Goal: Entertainment & Leisure: Consume media (video, audio)

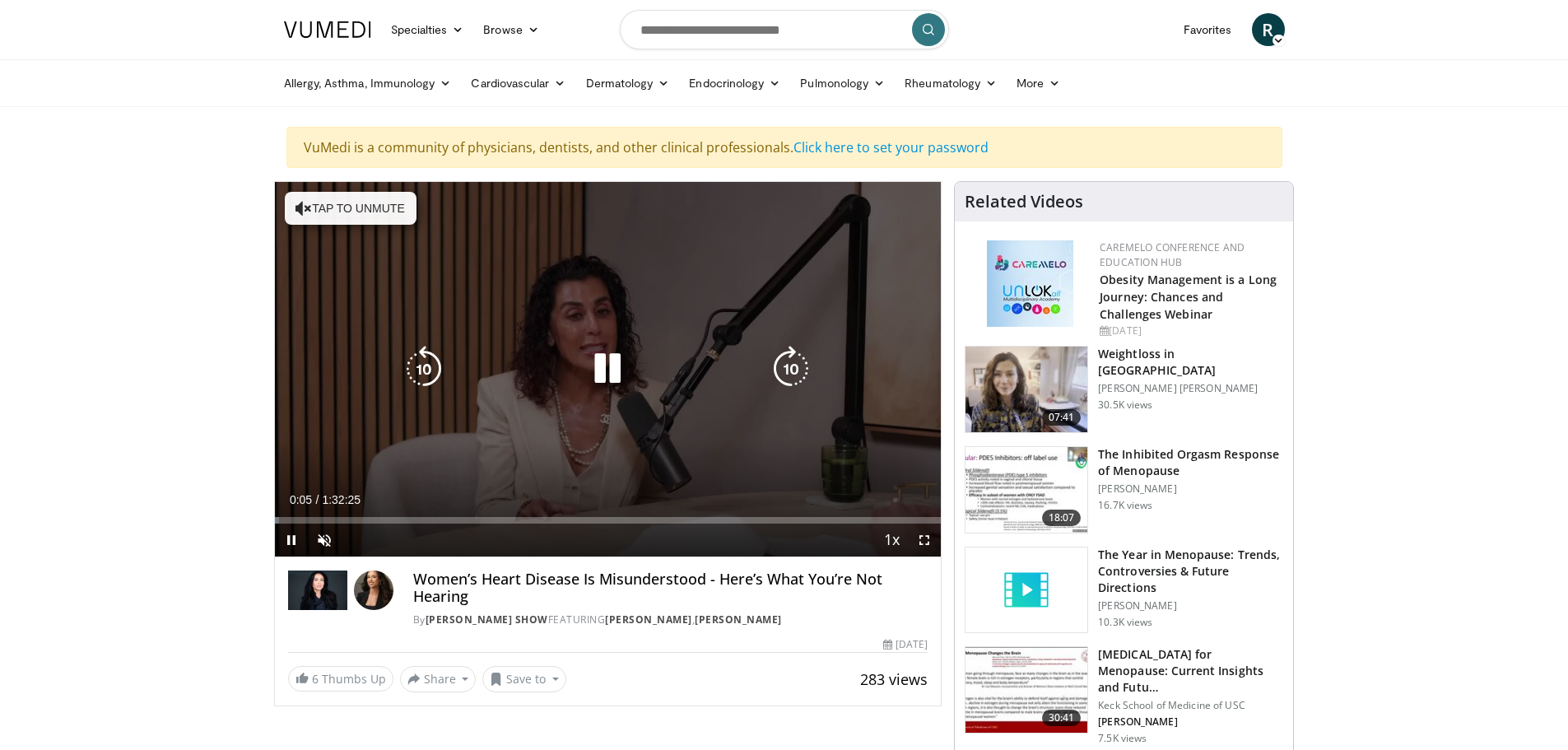
click at [603, 371] on icon "Video Player" at bounding box center [608, 369] width 46 height 46
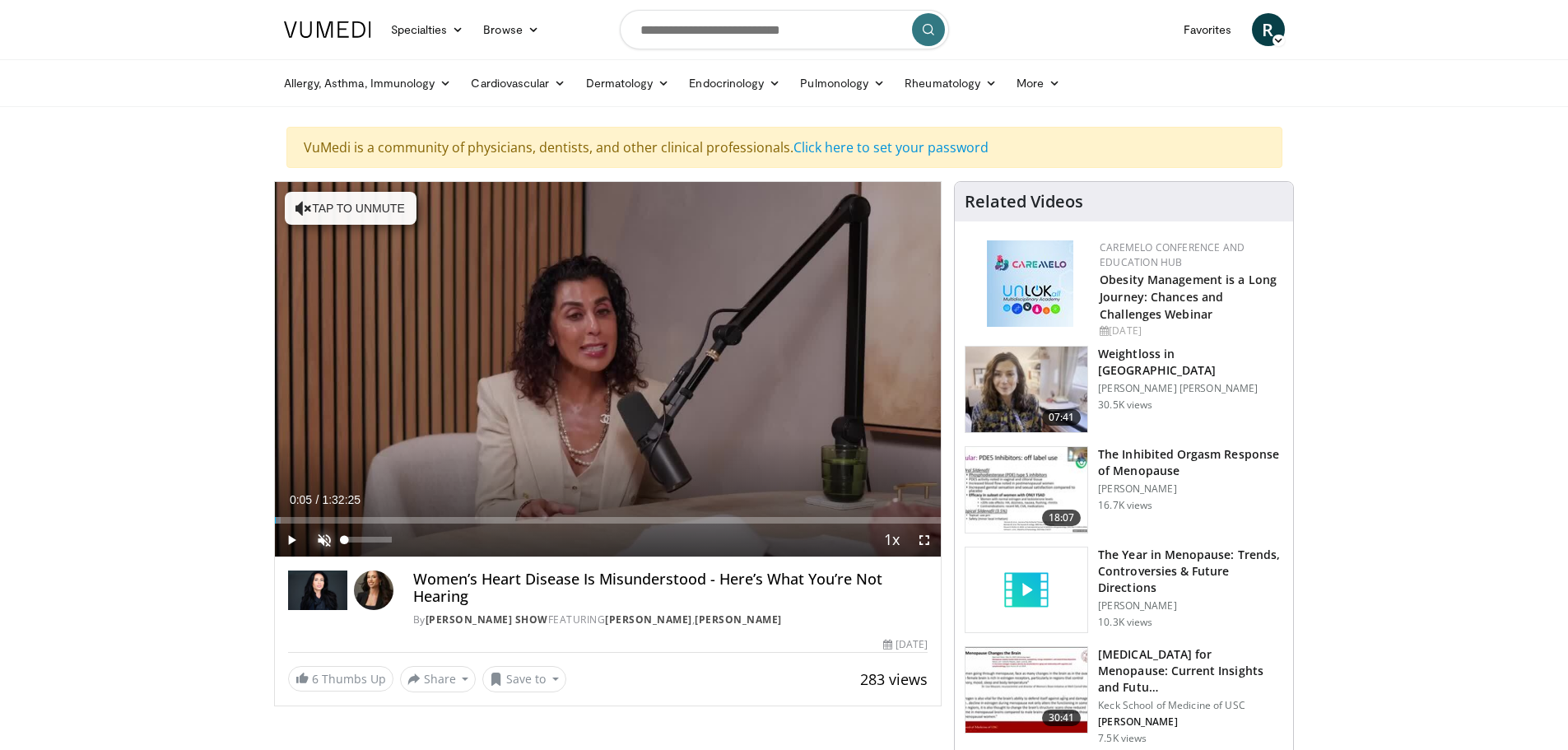
click at [322, 536] on span "Video Player" at bounding box center [324, 539] width 33 height 33
click at [278, 520] on div "Loaded : 0.89% 0:00:27 0:00:27" at bounding box center [608, 520] width 667 height 6
click at [290, 538] on span "Video Player" at bounding box center [291, 539] width 33 height 33
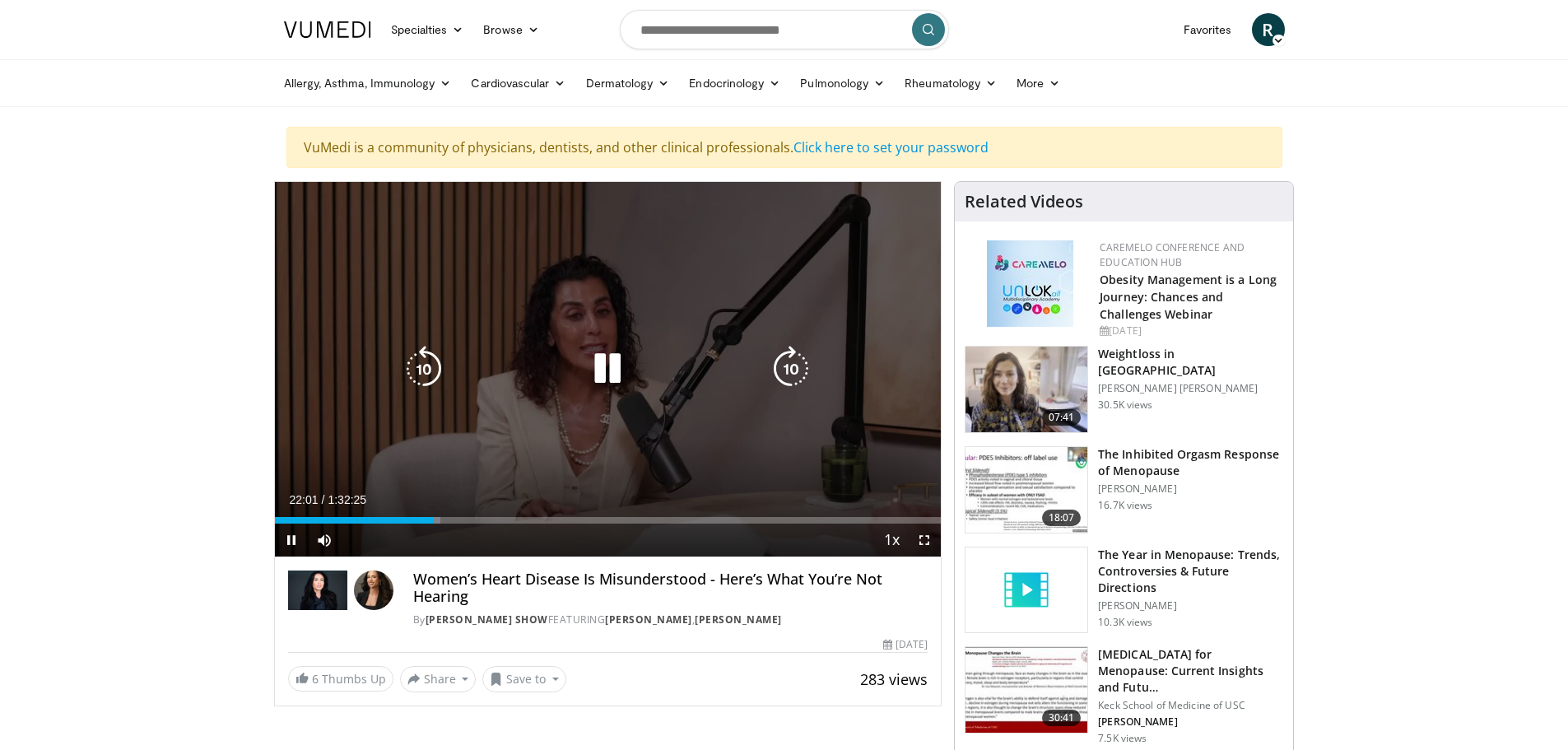
click at [612, 371] on icon "Video Player" at bounding box center [608, 369] width 46 height 46
click at [601, 372] on icon "Video Player" at bounding box center [608, 369] width 46 height 46
click at [610, 360] on icon "Video Player" at bounding box center [608, 369] width 46 height 46
